Goal: Information Seeking & Learning: Learn about a topic

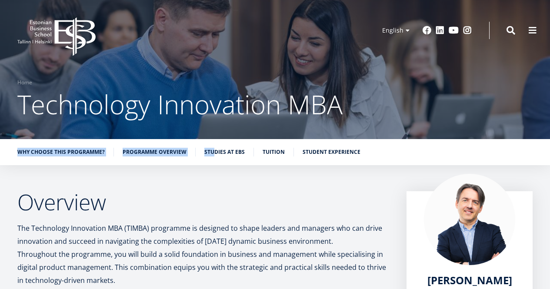
drag, startPoint x: 212, startPoint y: 142, endPoint x: 393, endPoint y: 98, distance: 186.7
click at [393, 98] on h1 "Technology Innovation MBA" at bounding box center [275, 104] width 516 height 35
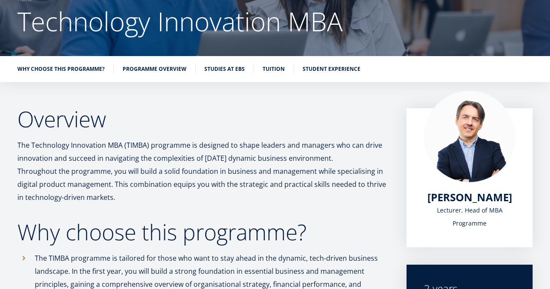
scroll to position [87, 0]
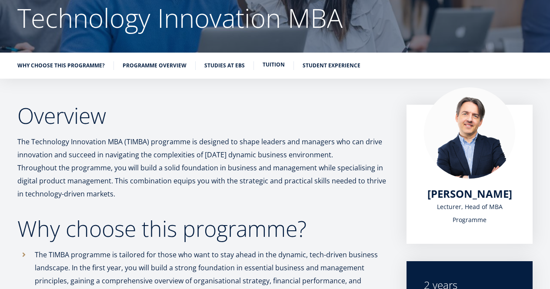
click at [274, 67] on link "Tuition" at bounding box center [274, 64] width 22 height 9
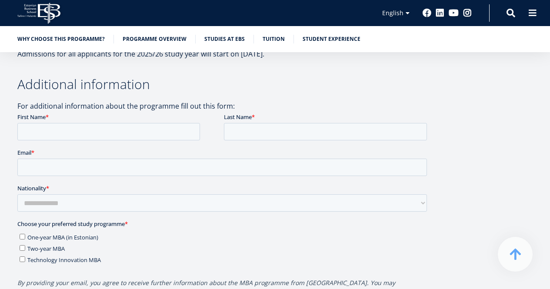
scroll to position [2283, 0]
